Goal: Information Seeking & Learning: Find specific fact

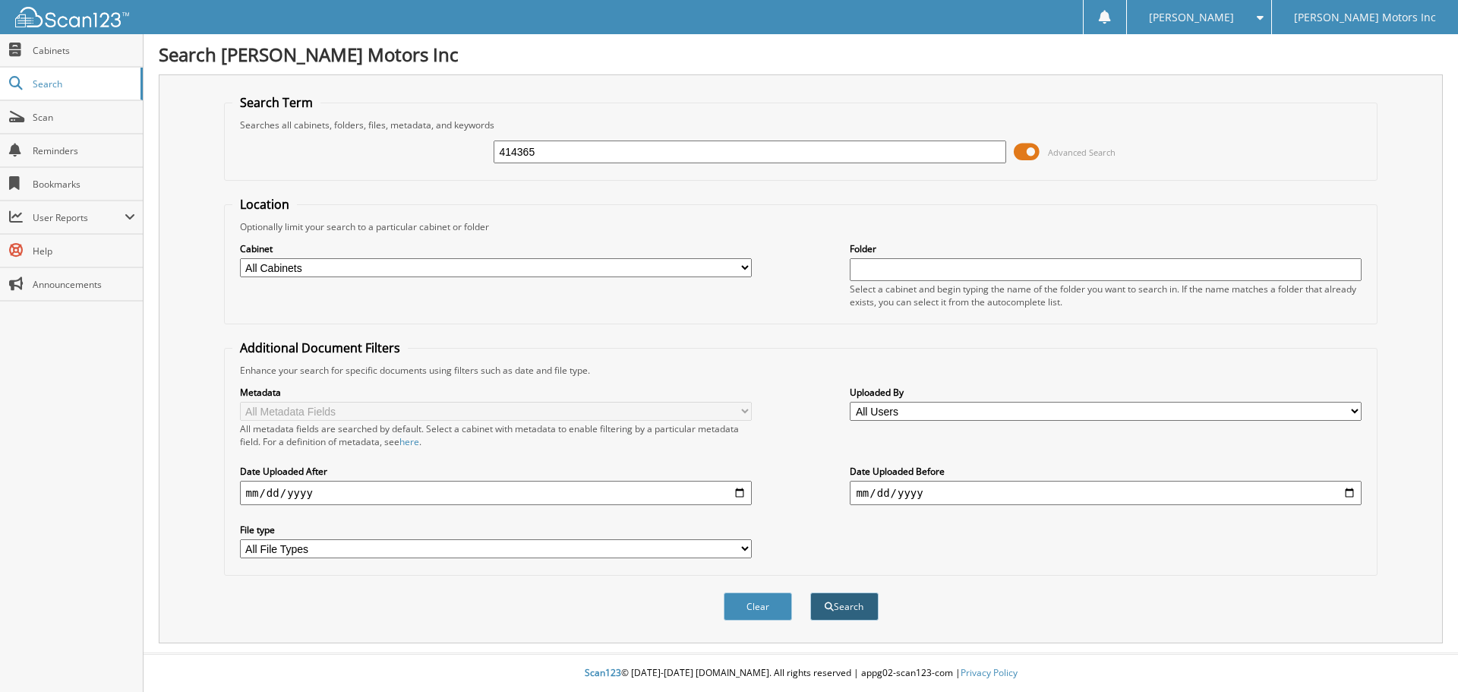
type input "414365"
click at [843, 608] on button "Search" at bounding box center [844, 606] width 68 height 28
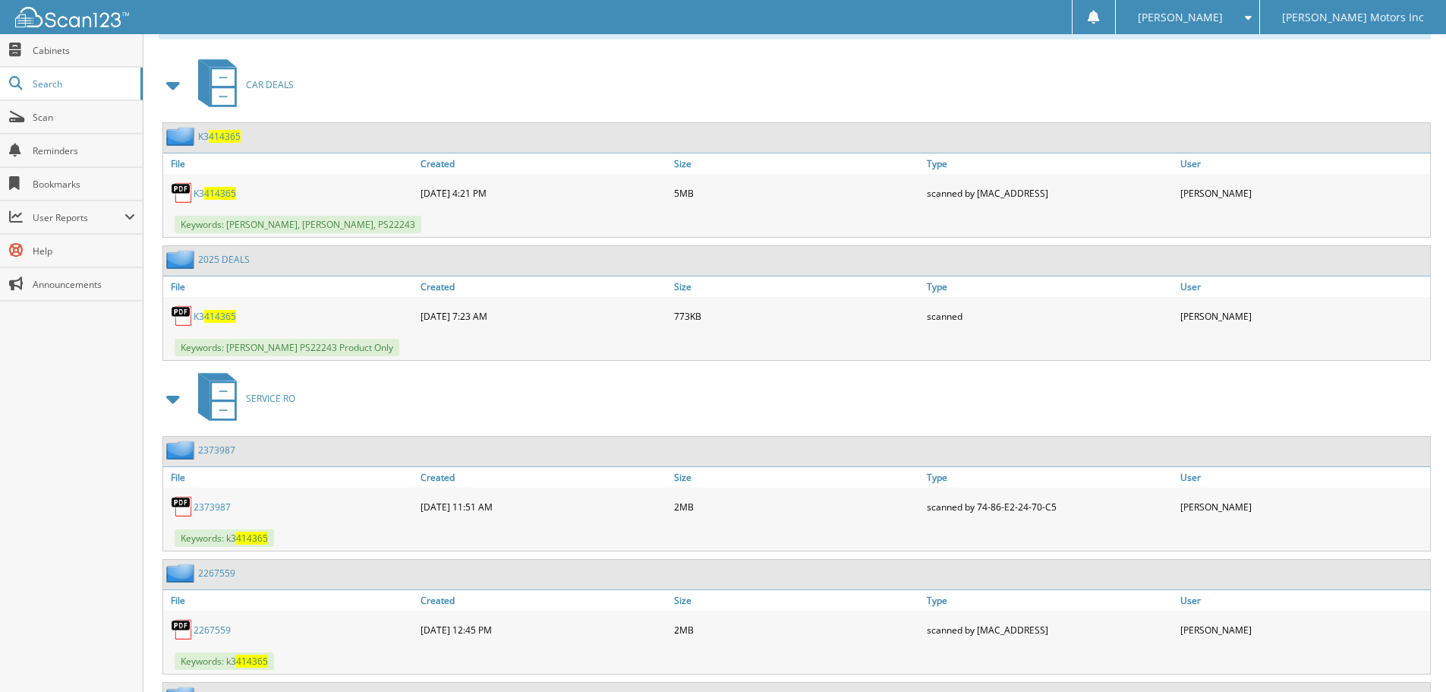
scroll to position [601, 0]
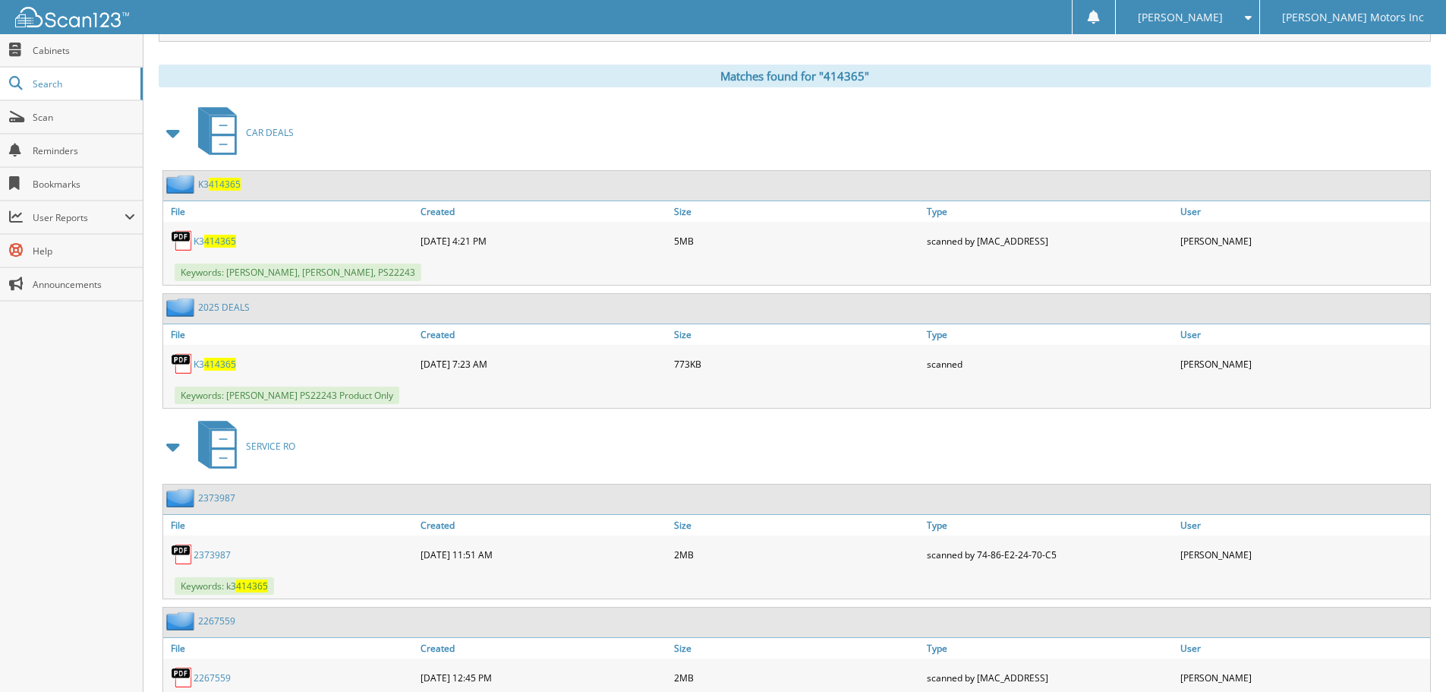
click at [212, 361] on span "414365" at bounding box center [220, 364] width 32 height 13
click at [210, 238] on span "414365" at bounding box center [220, 241] width 32 height 13
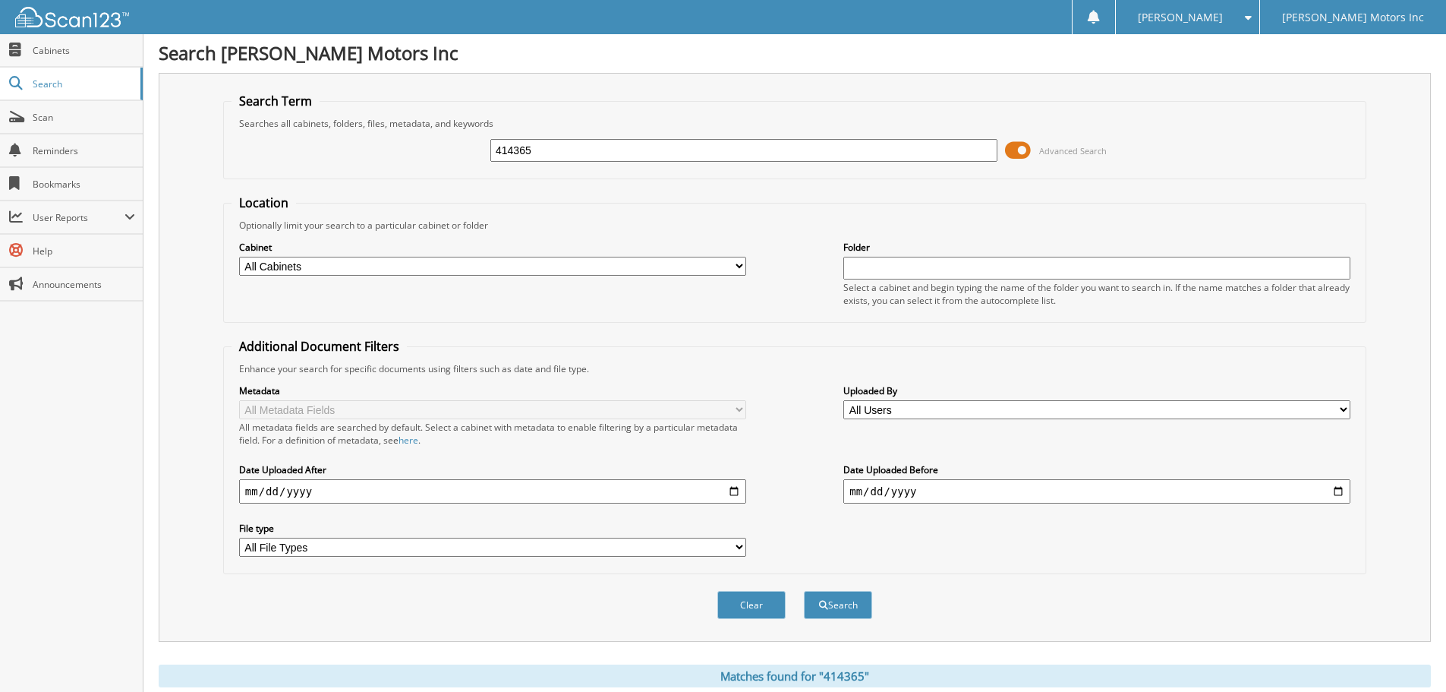
scroll to position [0, 0]
